Goal: Book appointment/travel/reservation

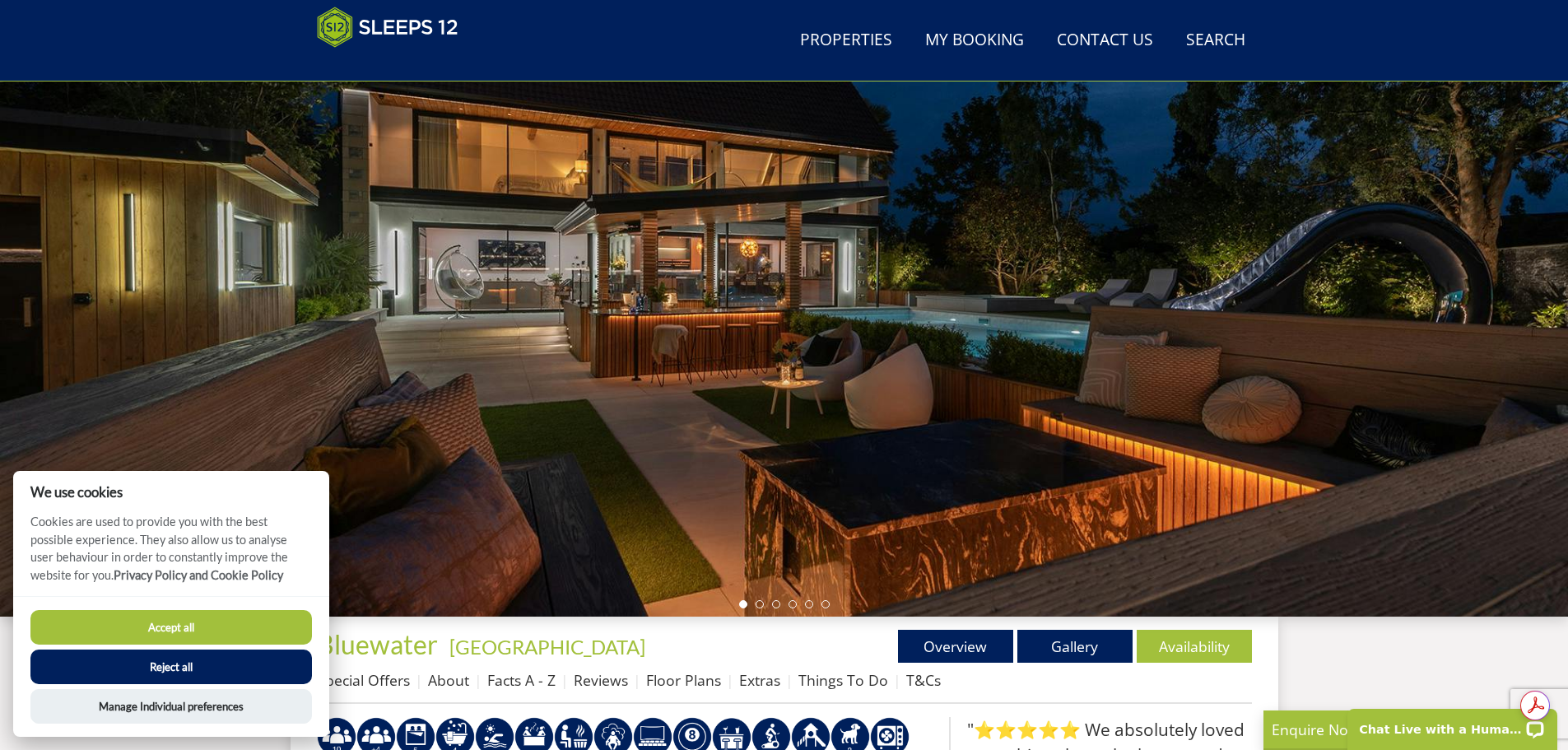
drag, startPoint x: 167, startPoint y: 626, endPoint x: 227, endPoint y: 586, distance: 72.1
click at [167, 625] on button "Accept all" at bounding box center [171, 626] width 281 height 34
checkbox input "true"
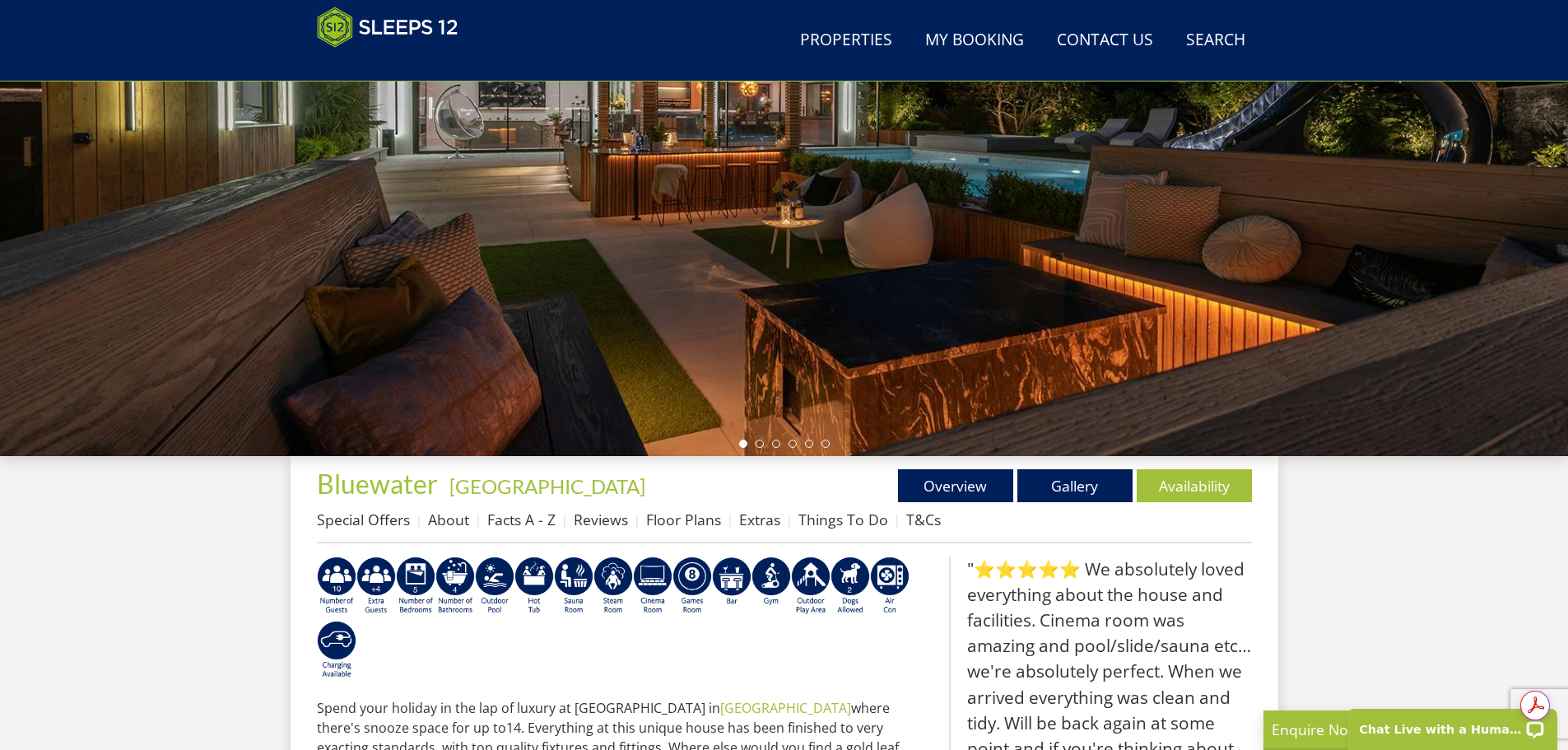
scroll to position [426, 0]
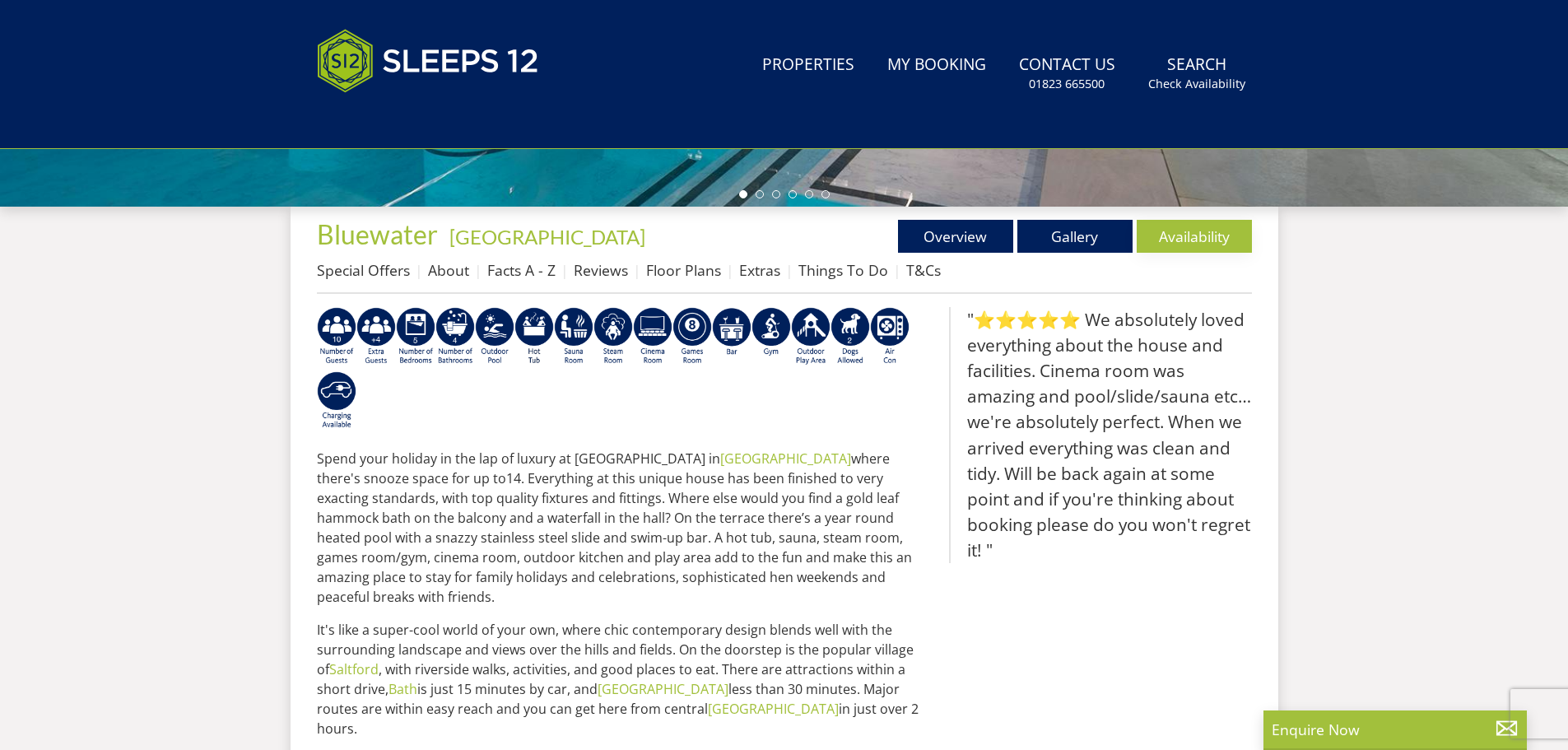
click at [1175, 233] on link "Availability" at bounding box center [1194, 236] width 116 height 33
